Goal: Information Seeking & Learning: Learn about a topic

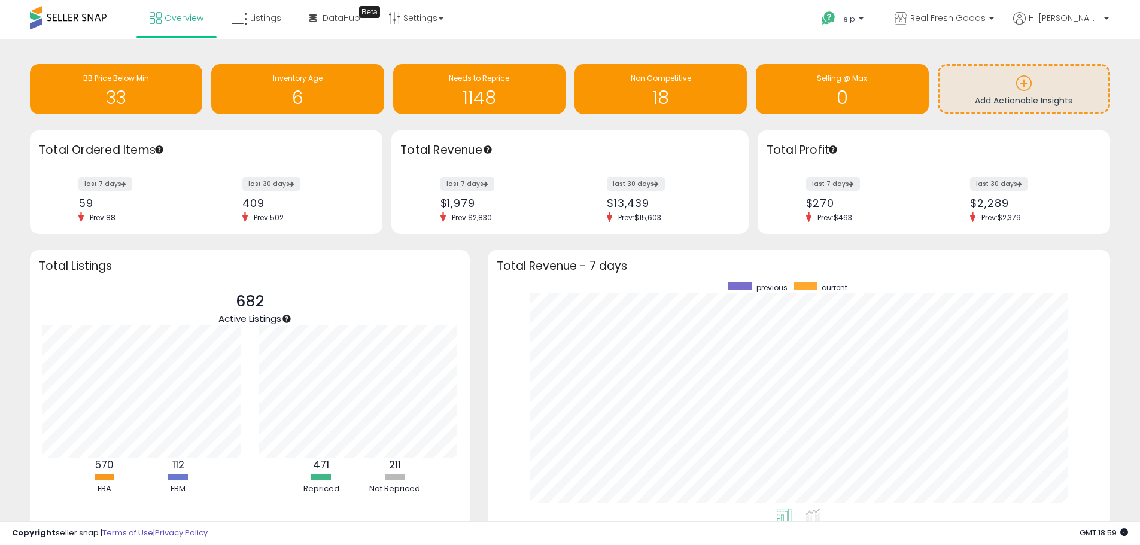
click at [68, 20] on span at bounding box center [68, 17] width 77 height 23
click at [1110, 24] on li "Hi [PERSON_NAME] Account Profile Logout" at bounding box center [1061, 26] width 104 height 29
click at [1105, 19] on b at bounding box center [1106, 21] width 5 height 8
click at [1131, 57] on div "Retrieving insights data.. BB Price Below Min 33 Inventory Age 6 Needs to Repri…" at bounding box center [570, 316] width 1128 height 530
click at [985, 23] on span "Real Fresh Goods" at bounding box center [947, 18] width 75 height 12
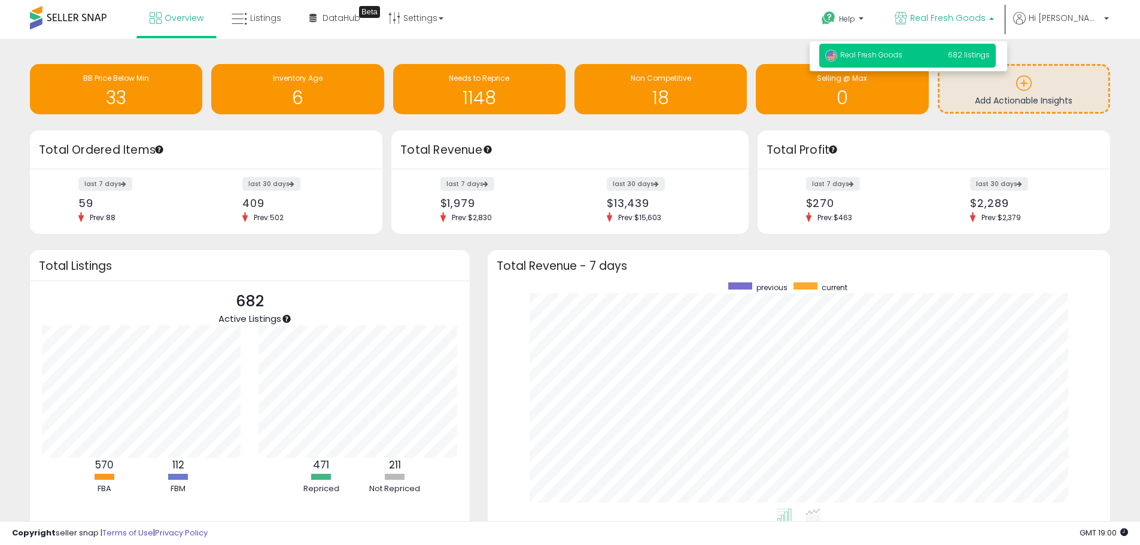
click at [1116, 56] on div "Retrieving insights data.. BB Price Below Min 33 Inventory Age 6 Needs to Repri…" at bounding box center [570, 91] width 1098 height 80
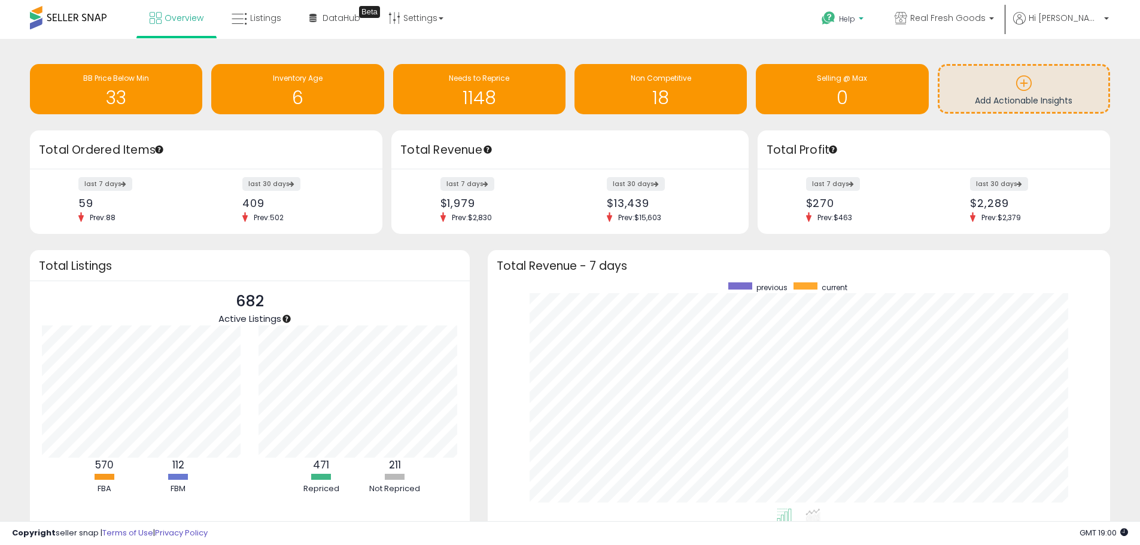
click at [855, 23] on span "Help" at bounding box center [847, 19] width 16 height 10
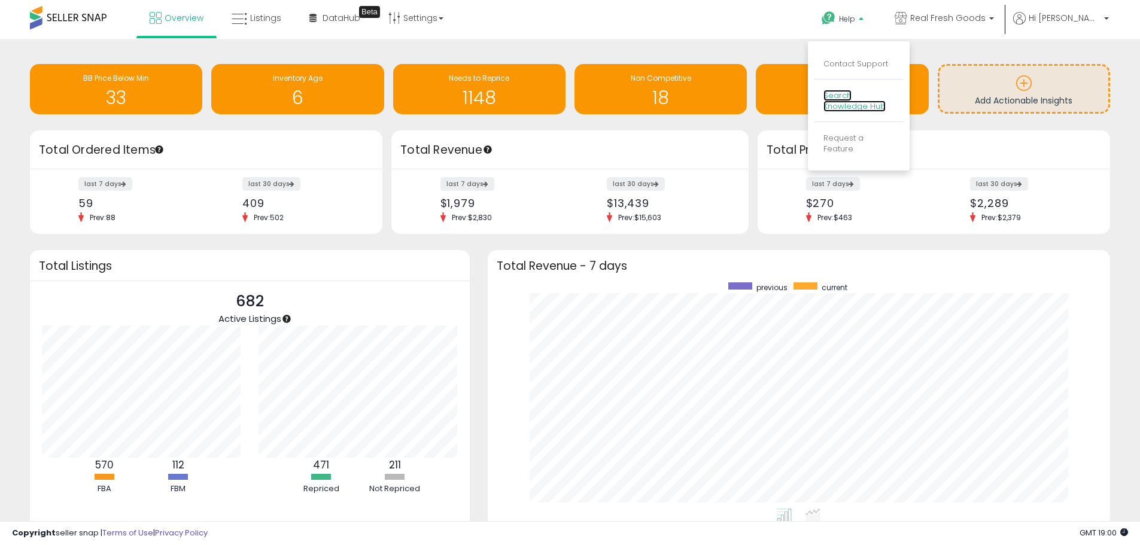
click at [885, 99] on link "Search Knowledge Hub" at bounding box center [854, 101] width 62 height 23
